Goal: Information Seeking & Learning: Learn about a topic

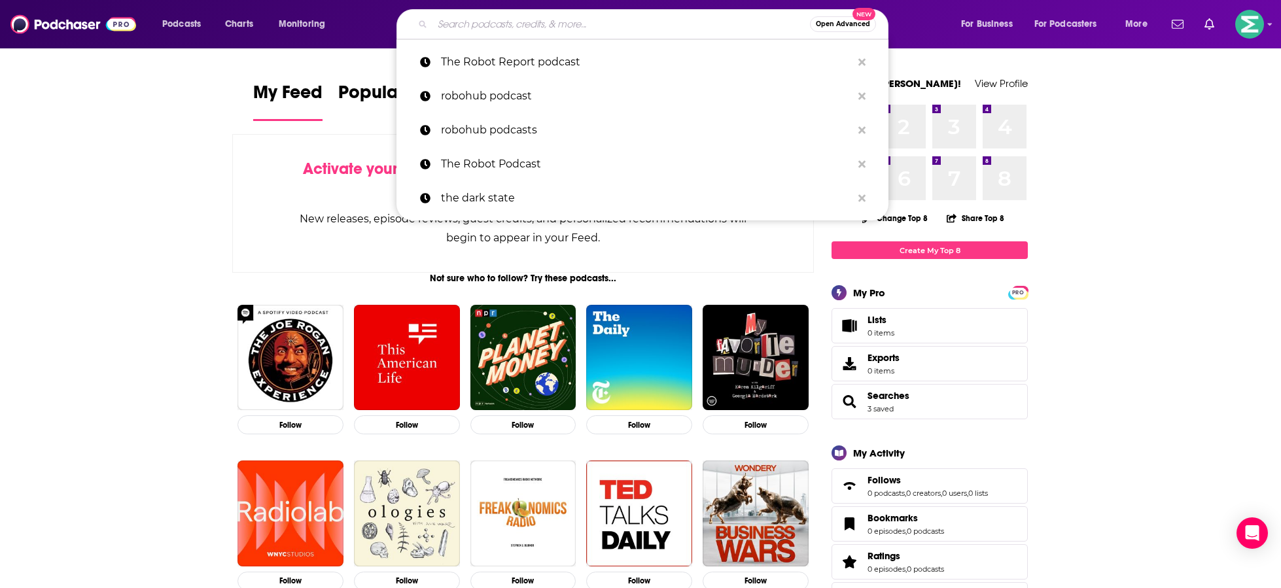
click at [566, 24] on input "Search podcasts, credits, & more..." at bounding box center [620, 24] width 377 height 21
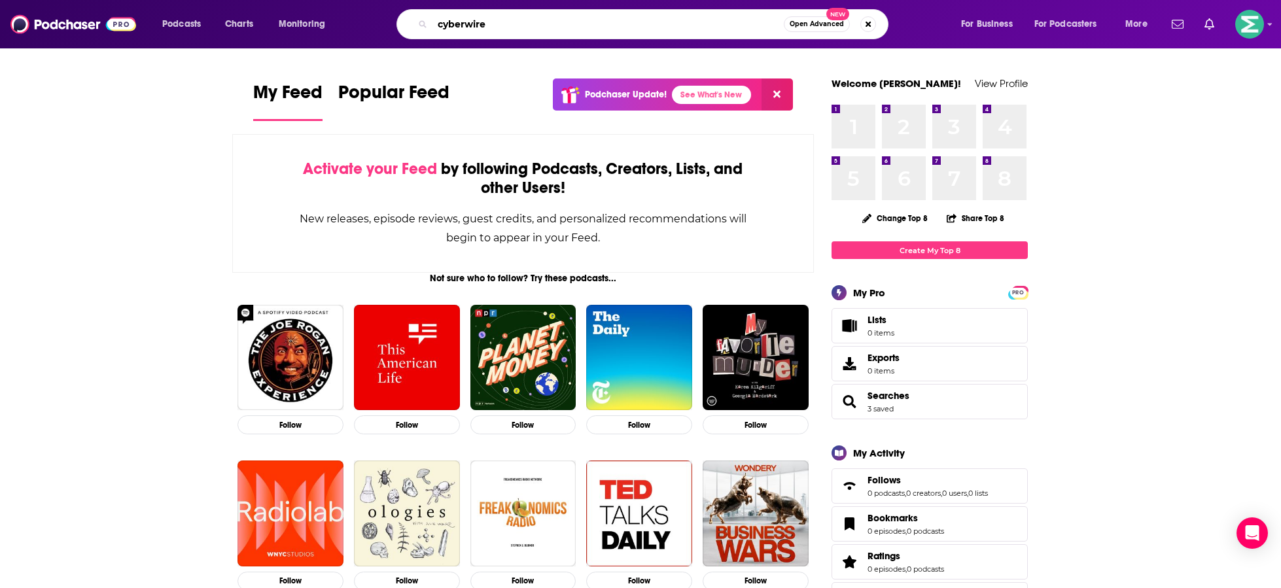
type input "cyberwire"
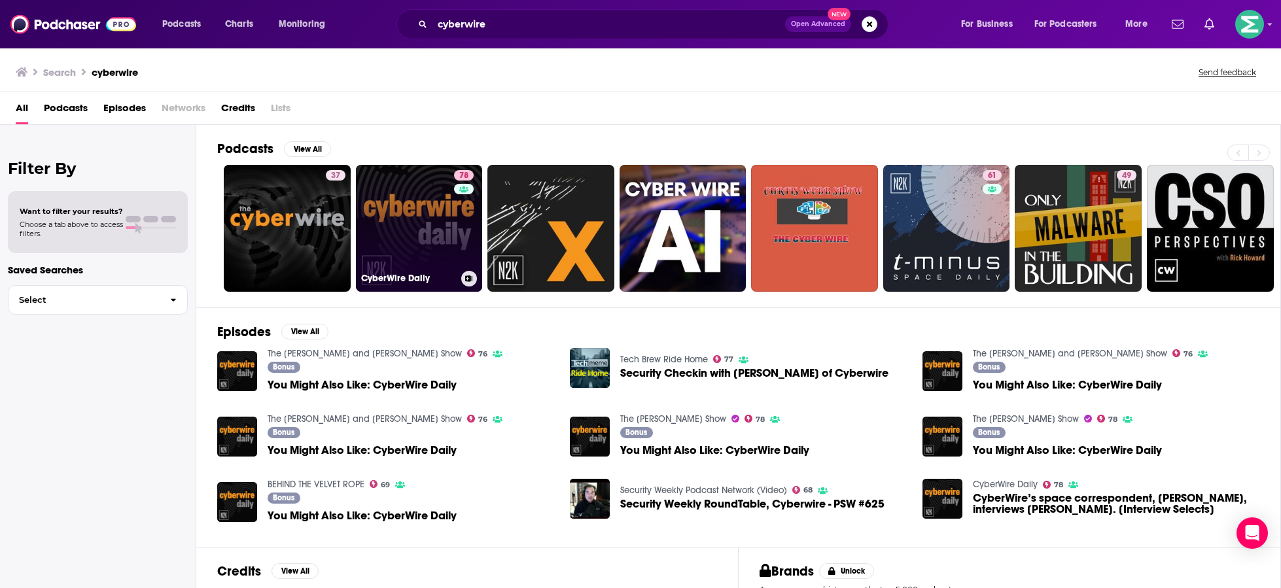
click at [396, 221] on link "78 CyberWire Daily" at bounding box center [419, 228] width 127 height 127
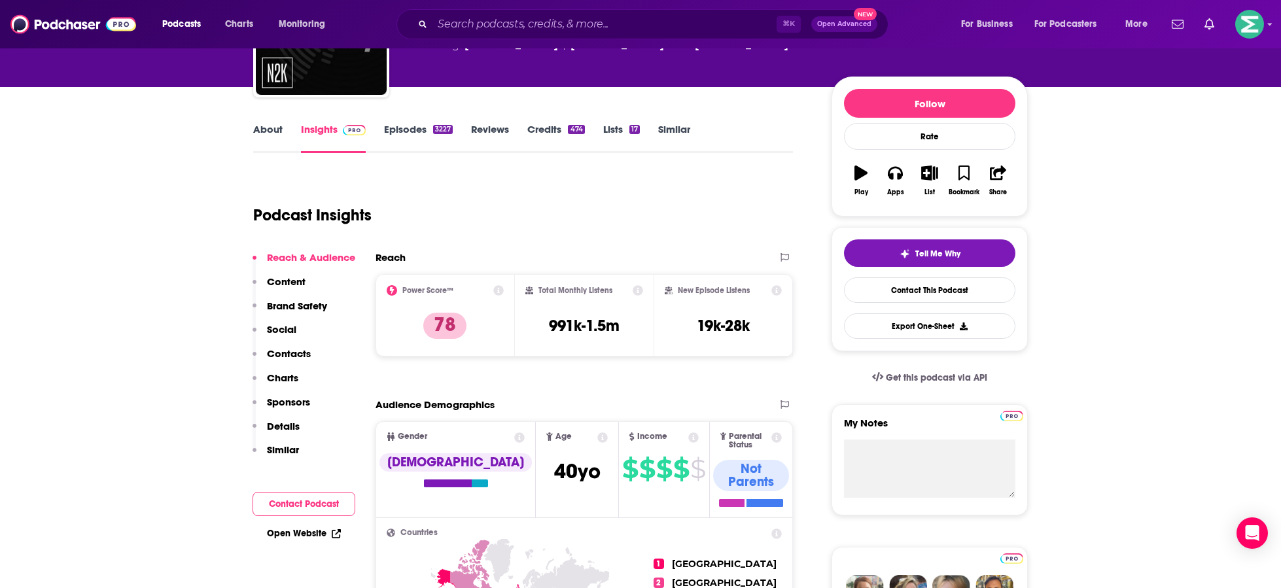
scroll to position [127, 0]
